Goal: Task Accomplishment & Management: Manage account settings

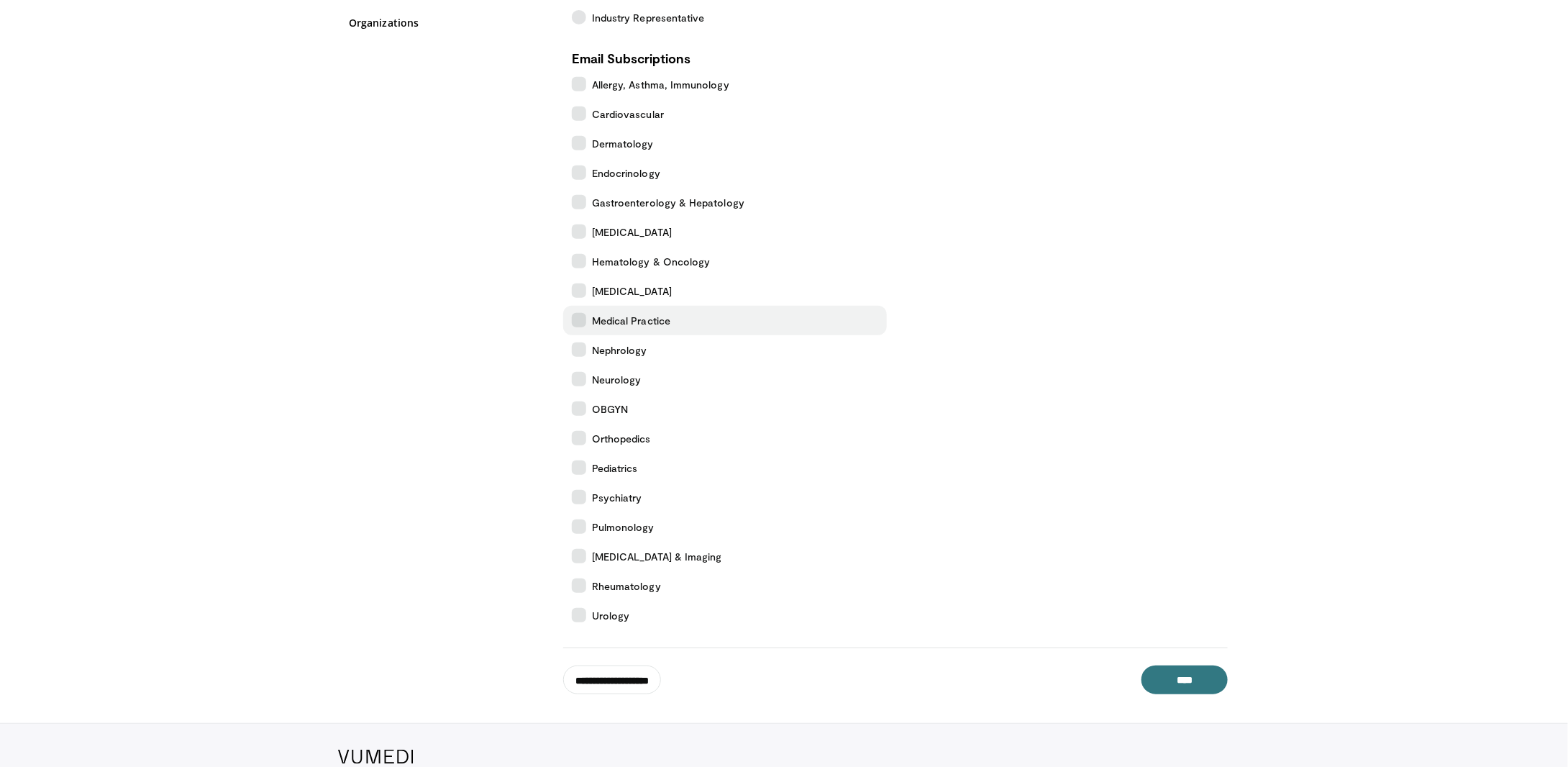
scroll to position [361, 0]
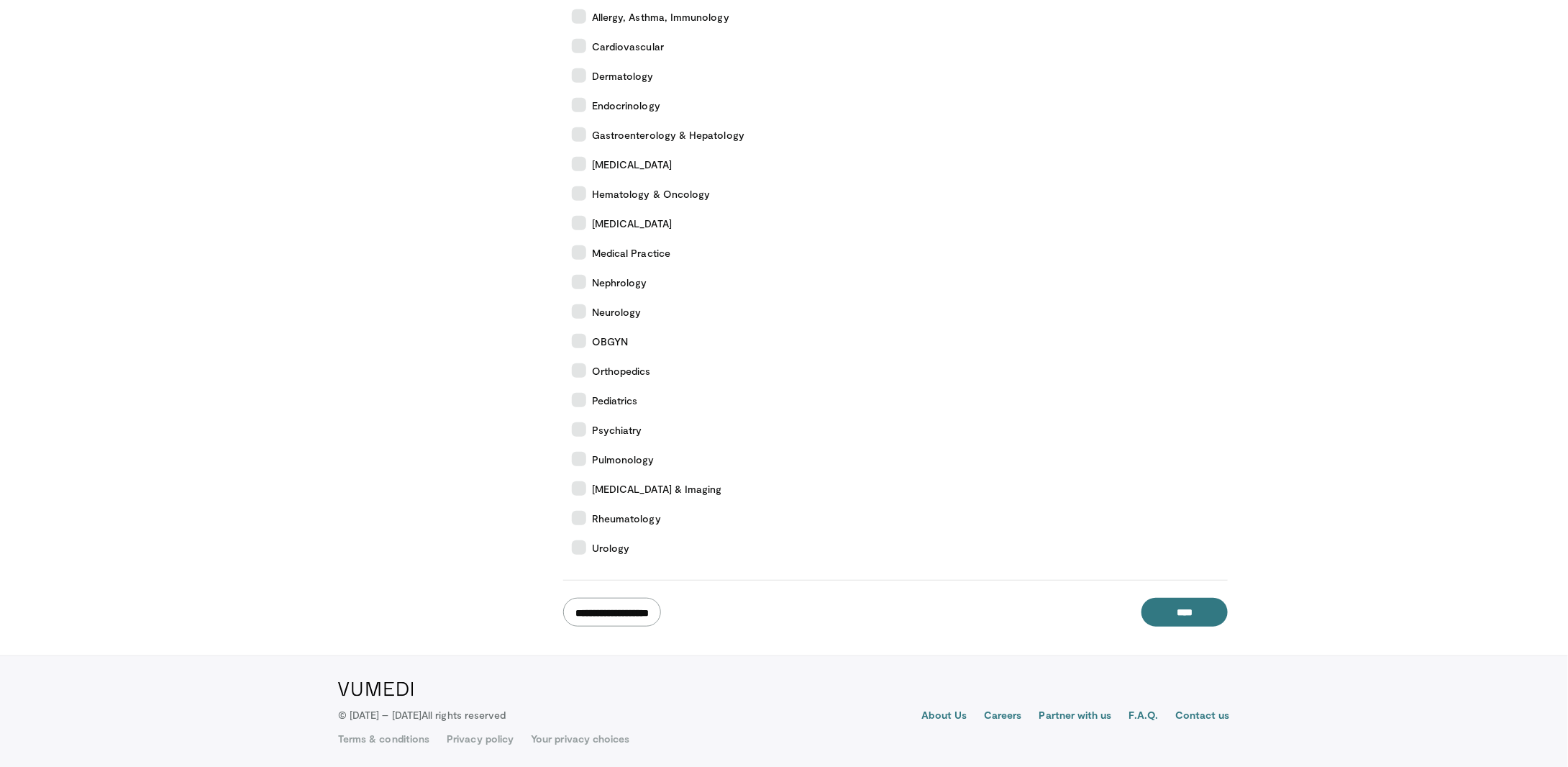
click at [617, 609] on input "**********" at bounding box center [612, 612] width 98 height 29
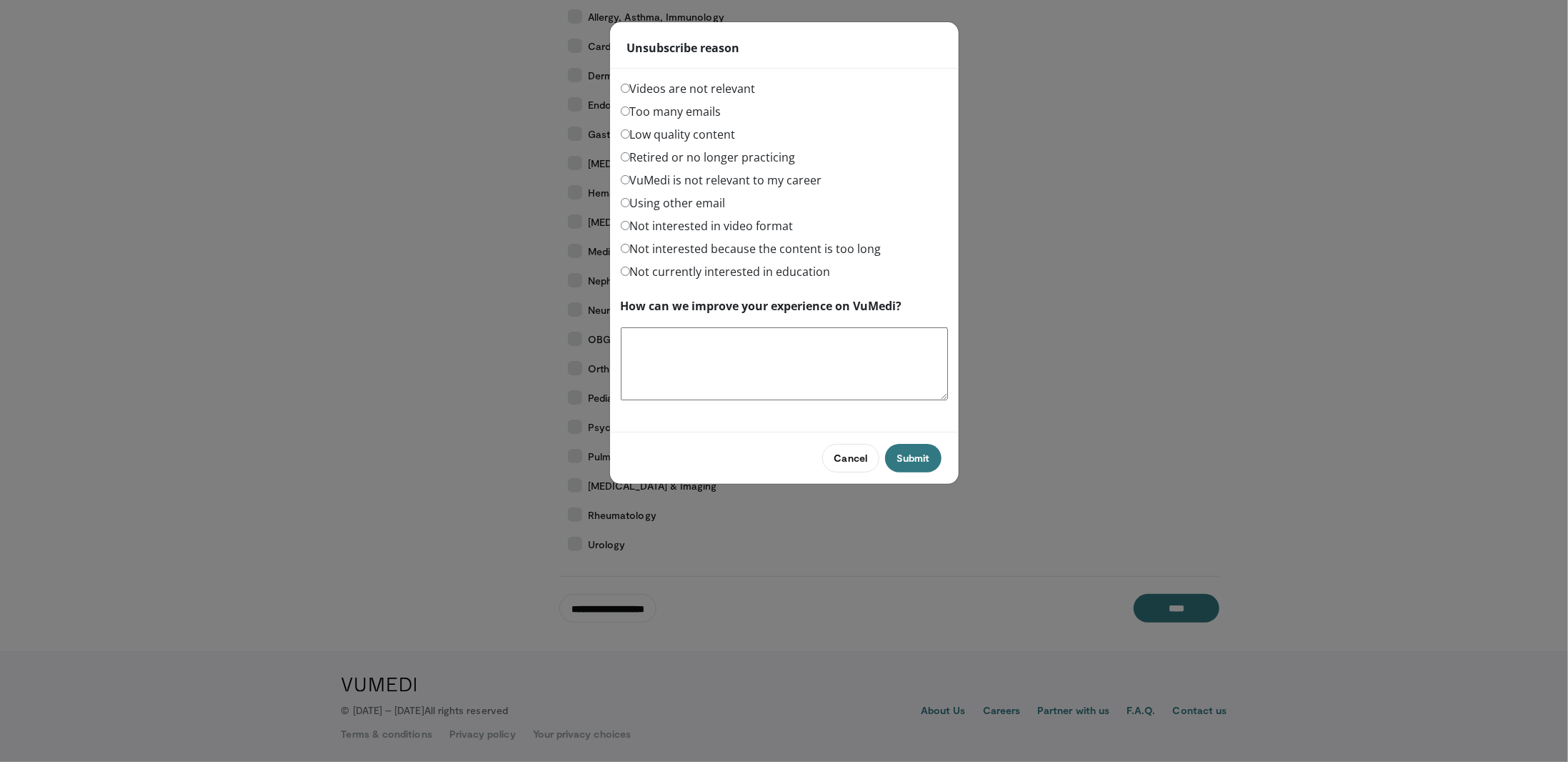
click at [675, 107] on label "Too many emails" at bounding box center [670, 112] width 101 height 17
click at [924, 451] on button "Submit" at bounding box center [913, 458] width 56 height 29
